Goal: Information Seeking & Learning: Learn about a topic

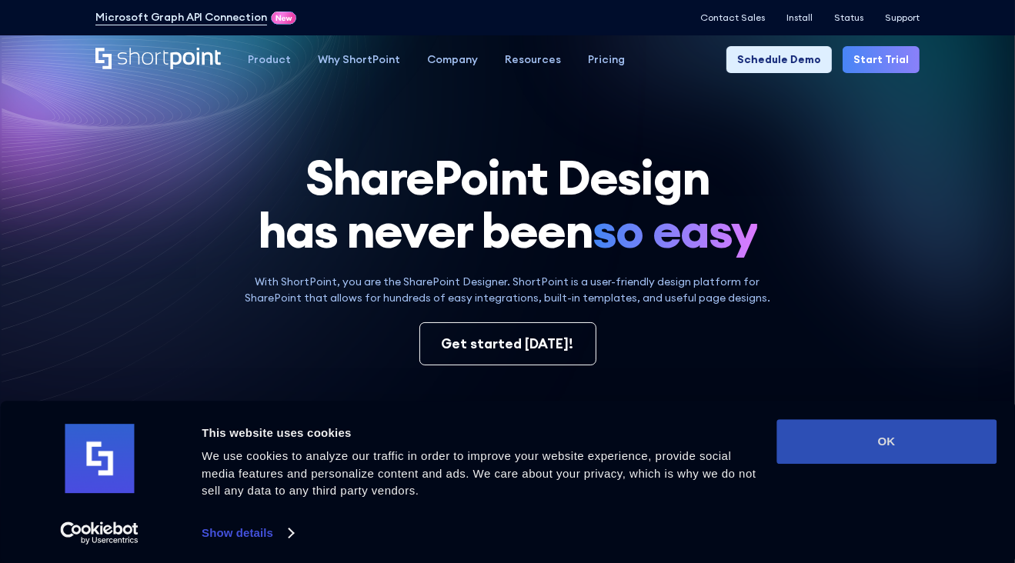
click at [916, 453] on button "OK" at bounding box center [886, 441] width 220 height 45
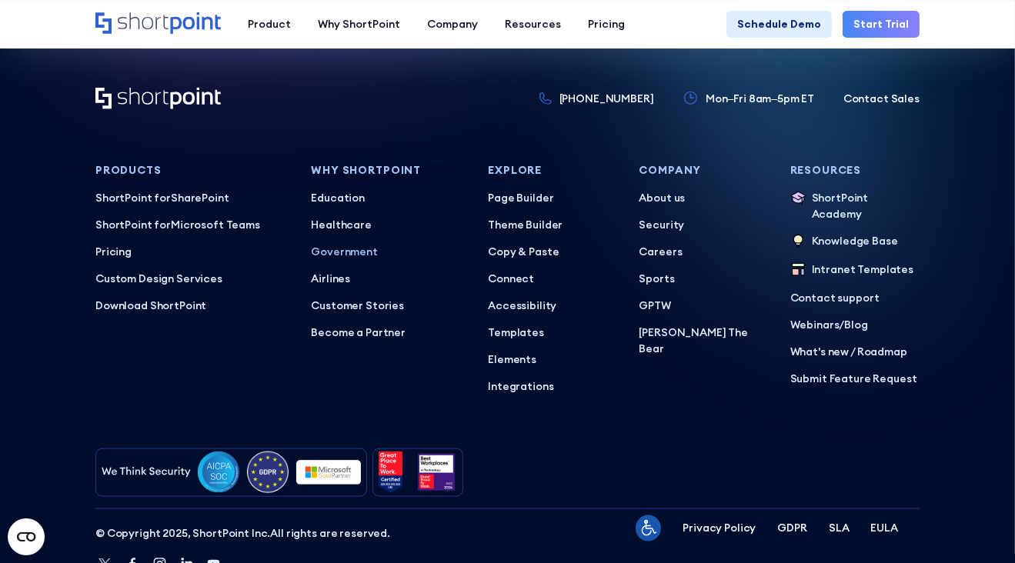
scroll to position [6693, 0]
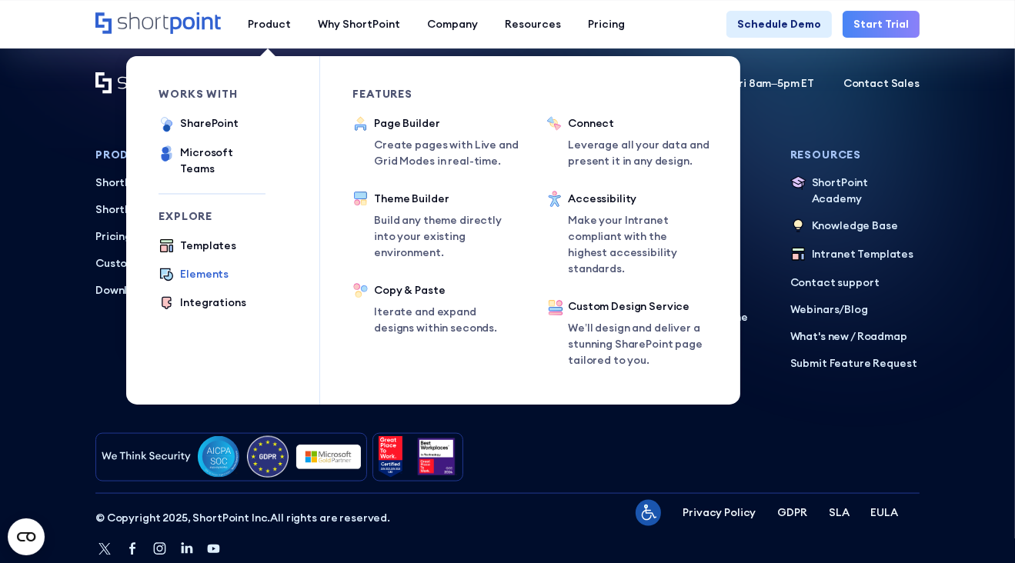
click at [202, 266] on div "Elements" at bounding box center [204, 274] width 48 height 16
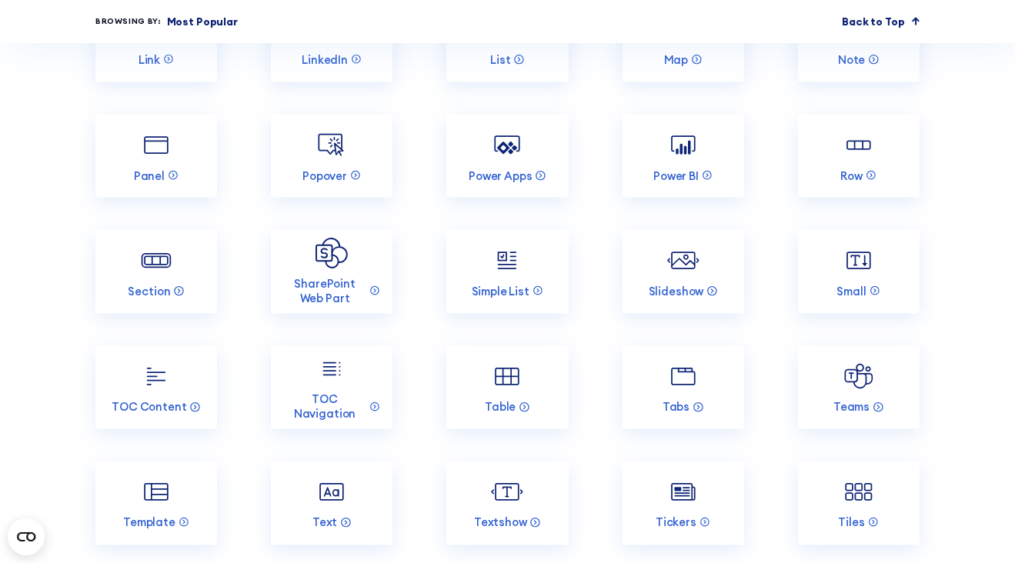
scroll to position [2231, 0]
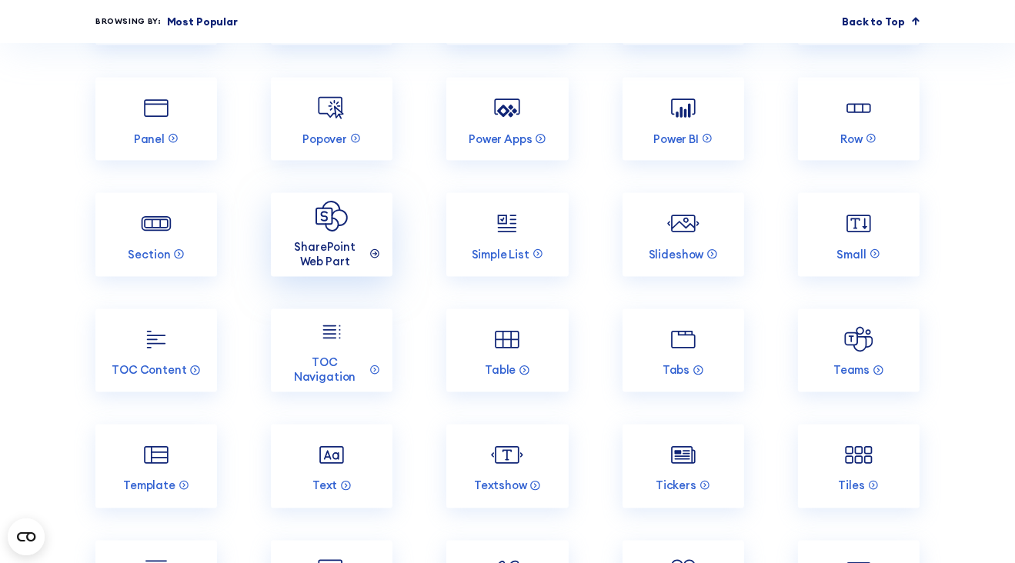
click at [375, 255] on icon at bounding box center [374, 255] width 4 height 0
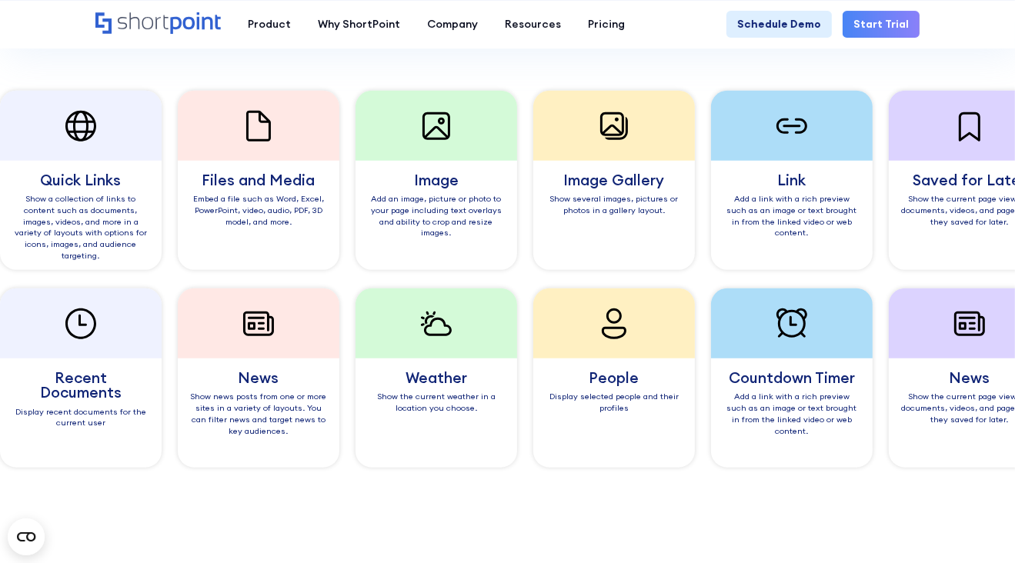
scroll to position [1077, 0]
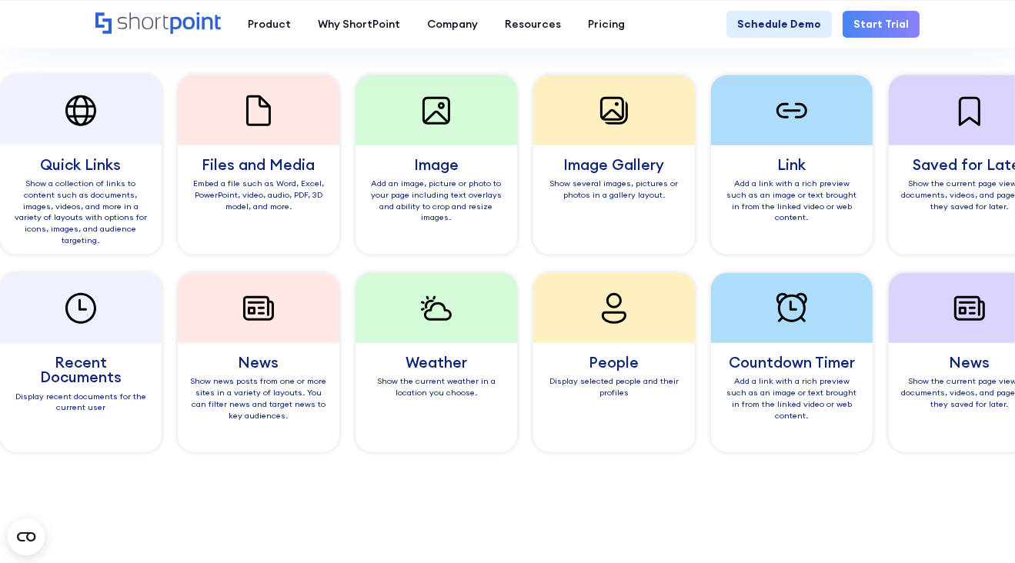
click at [272, 380] on div "Show news posts from one or more sites in a variety of layouts. You can filter …" at bounding box center [203, 397] width 138 height 45
click at [509, 315] on div at bounding box center [590, 308] width 162 height 70
click at [344, 308] on icon at bounding box center [325, 308] width 37 height 37
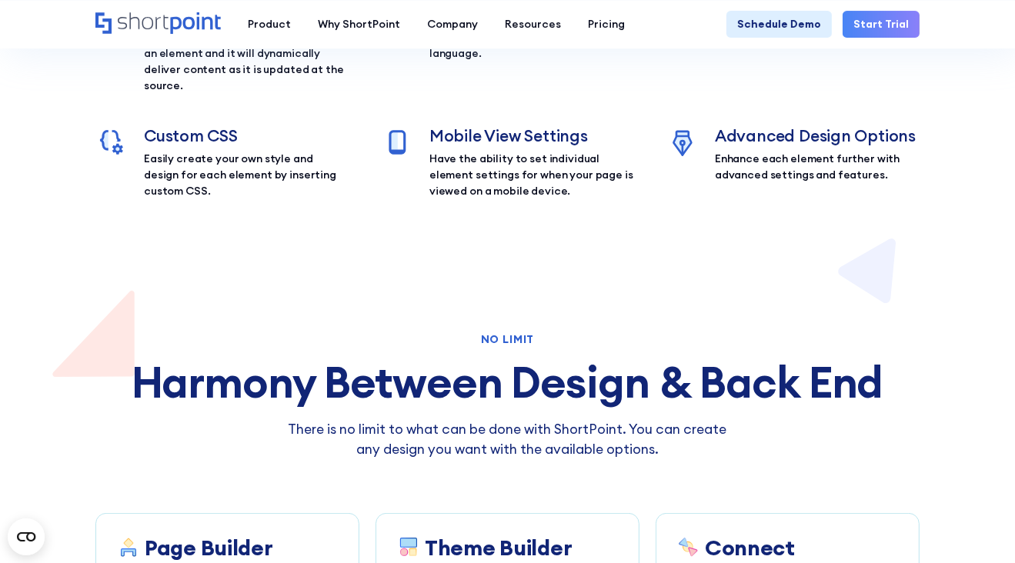
scroll to position [5308, 0]
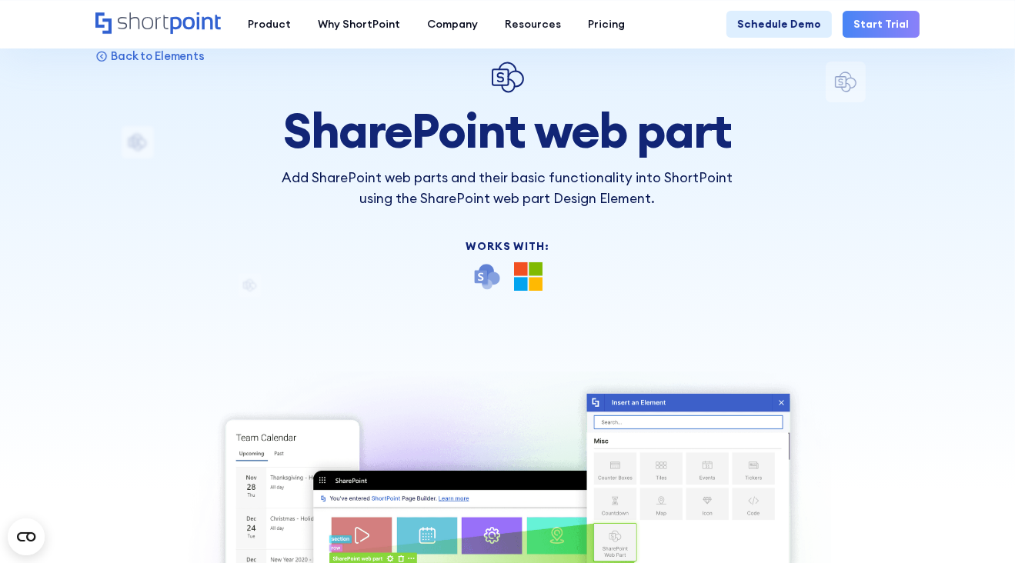
scroll to position [0, 0]
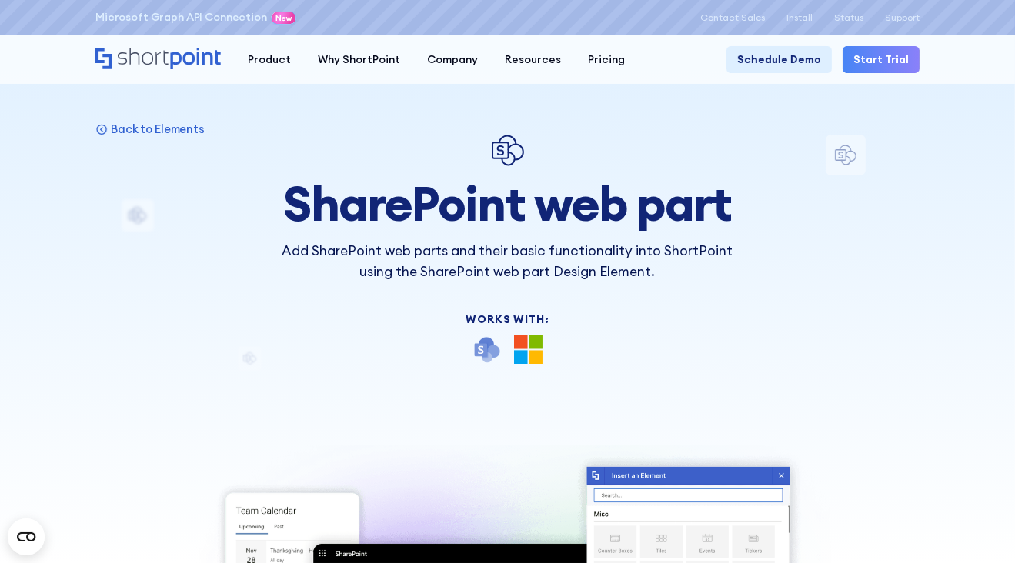
drag, startPoint x: 895, startPoint y: 172, endPoint x: 903, endPoint y: 100, distance: 72.0
click at [895, 172] on div "Back to Elements SharePoint web part Add SharePoint web parts and their basic f…" at bounding box center [507, 542] width 824 height 815
